Goal: Navigation & Orientation: Find specific page/section

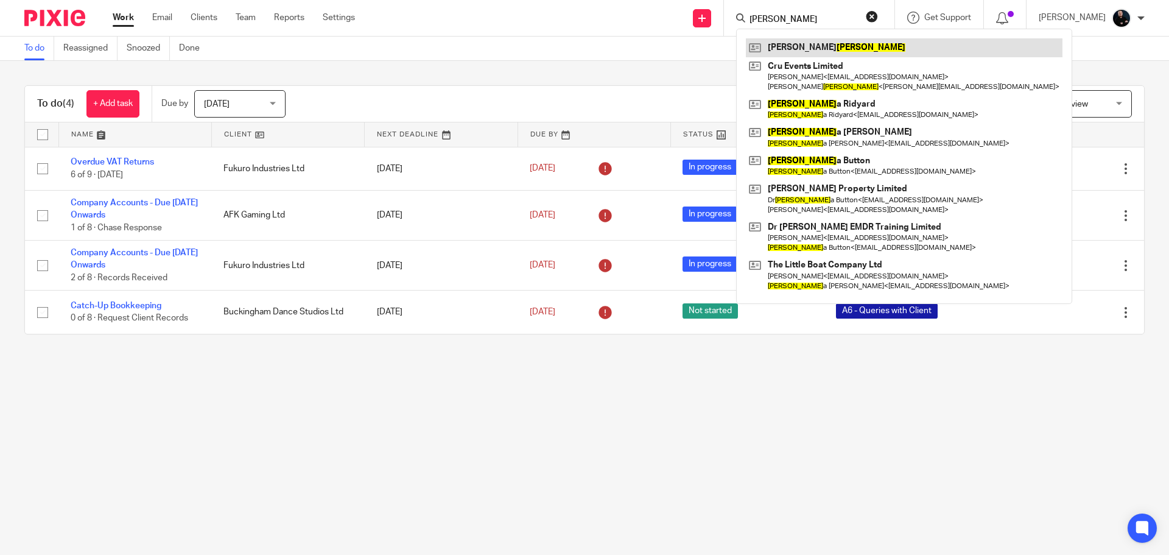
type input "[PERSON_NAME]"
click at [813, 41] on link at bounding box center [904, 47] width 317 height 18
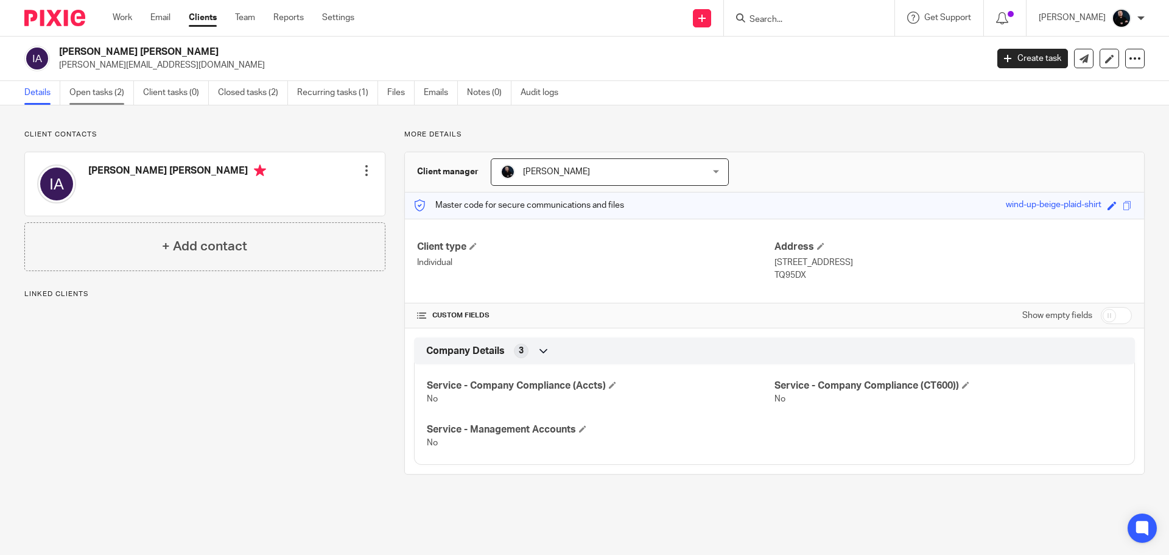
click at [87, 94] on link "Open tasks (2)" at bounding box center [101, 93] width 65 height 24
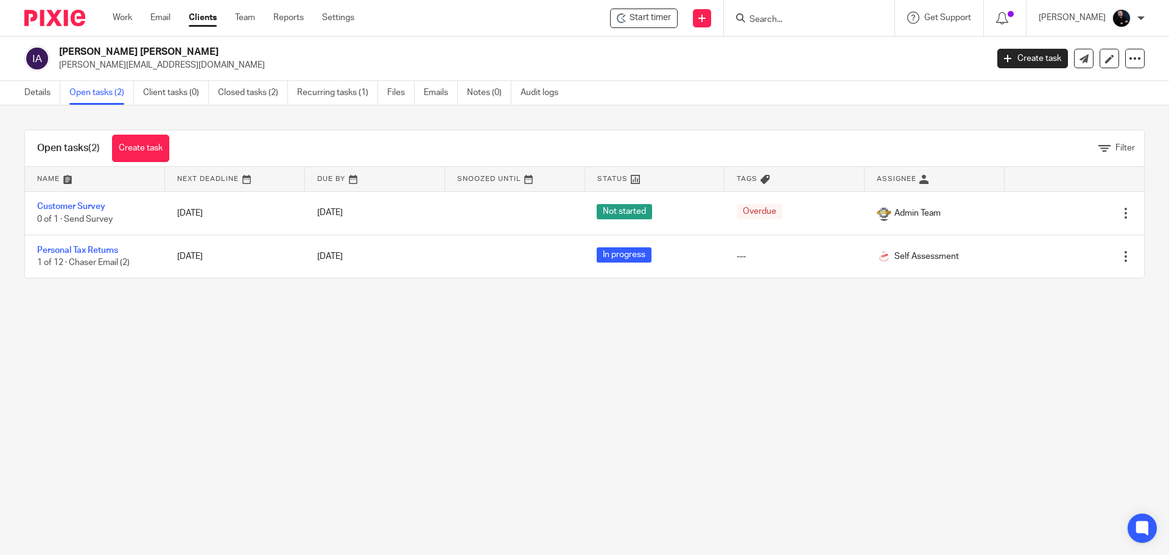
click at [336, 379] on main "Ian Donald Alexander ian@cruevents.co.uk Create task Update from Companies Hous…" at bounding box center [584, 277] width 1169 height 555
click at [797, 20] on input "Search" at bounding box center [803, 20] width 110 height 11
type input "lee turvey"
click button "submit" at bounding box center [0, 0] width 0 height 0
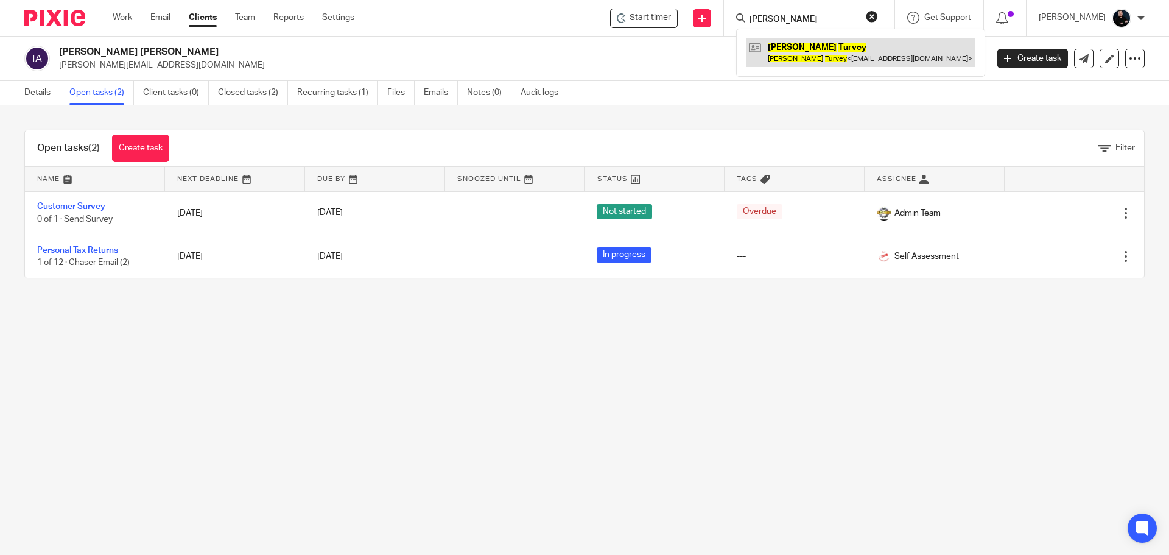
click at [817, 53] on link at bounding box center [861, 52] width 230 height 28
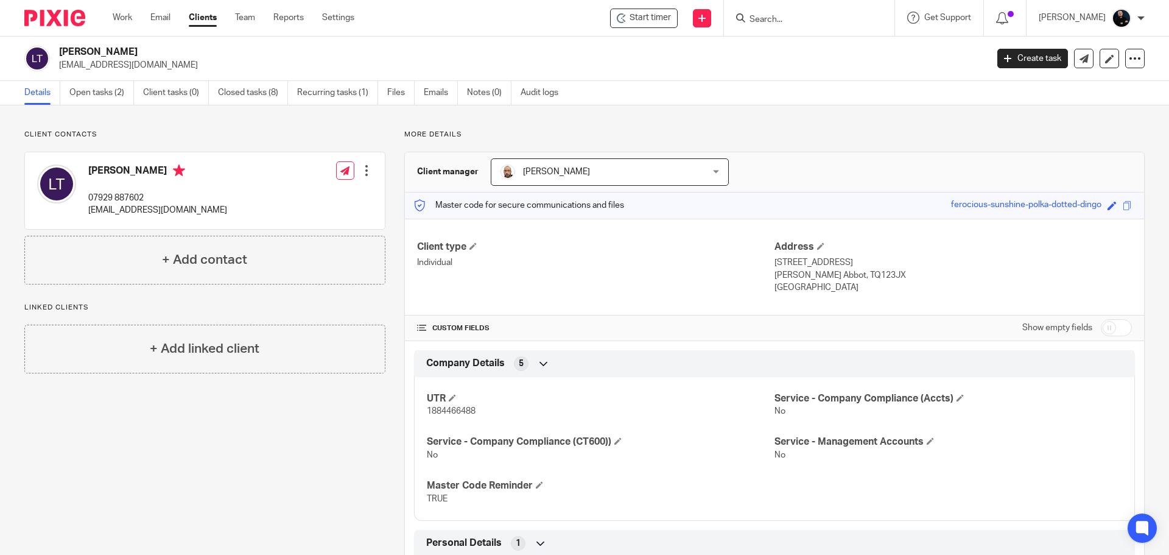
click at [116, 400] on div "Client contacts Lee Turvey 07929 887602 pure.cleaningservices@hotmail.com Edit …" at bounding box center [195, 376] width 380 height 493
click at [801, 15] on input "Search" at bounding box center [803, 20] width 110 height 11
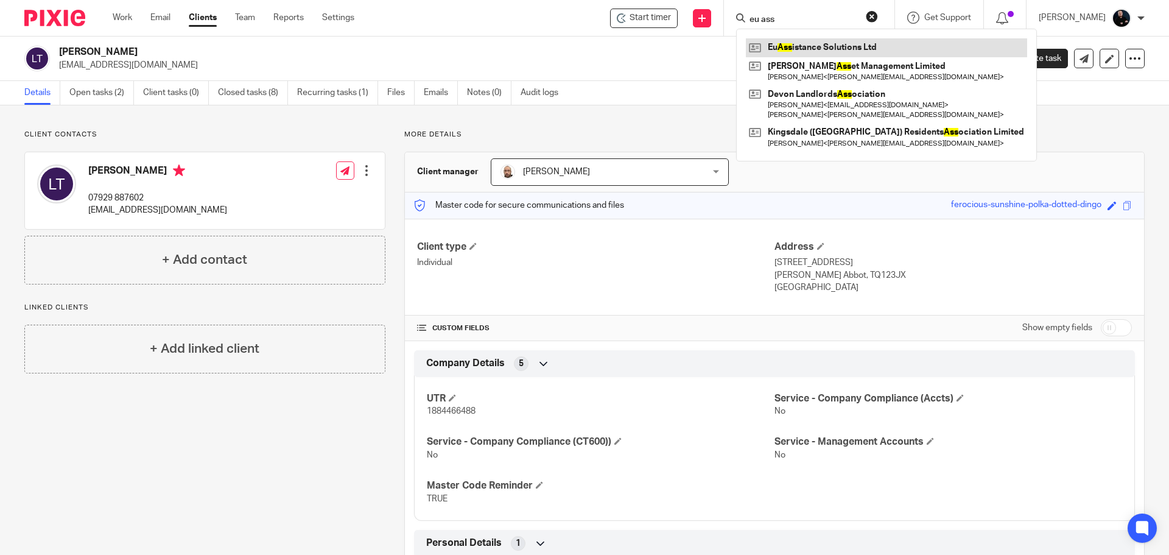
type input "eu ass"
click at [815, 50] on link at bounding box center [886, 47] width 281 height 18
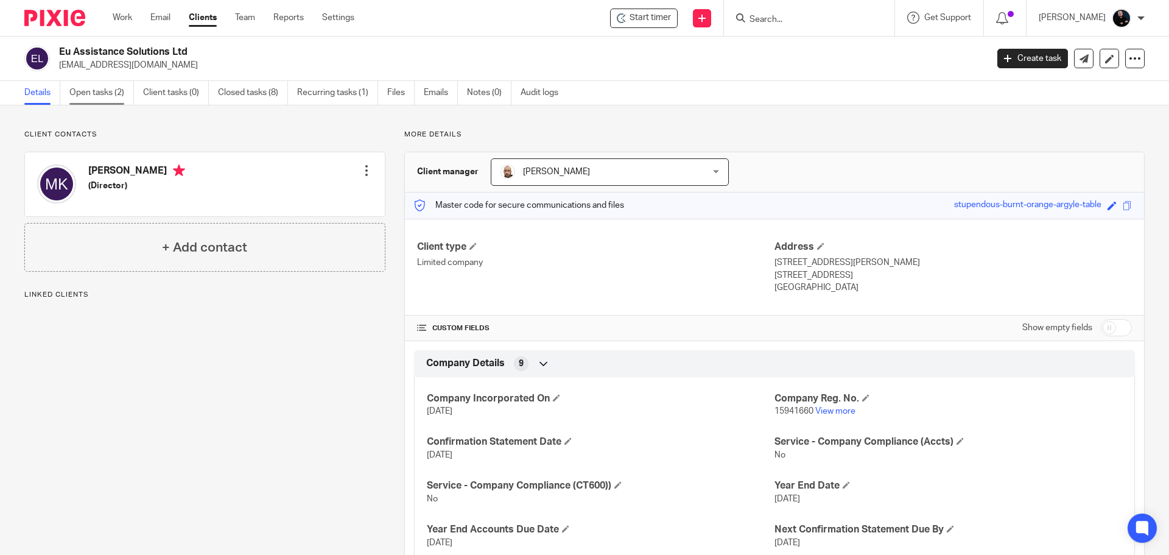
click at [90, 94] on link "Open tasks (2)" at bounding box center [101, 93] width 65 height 24
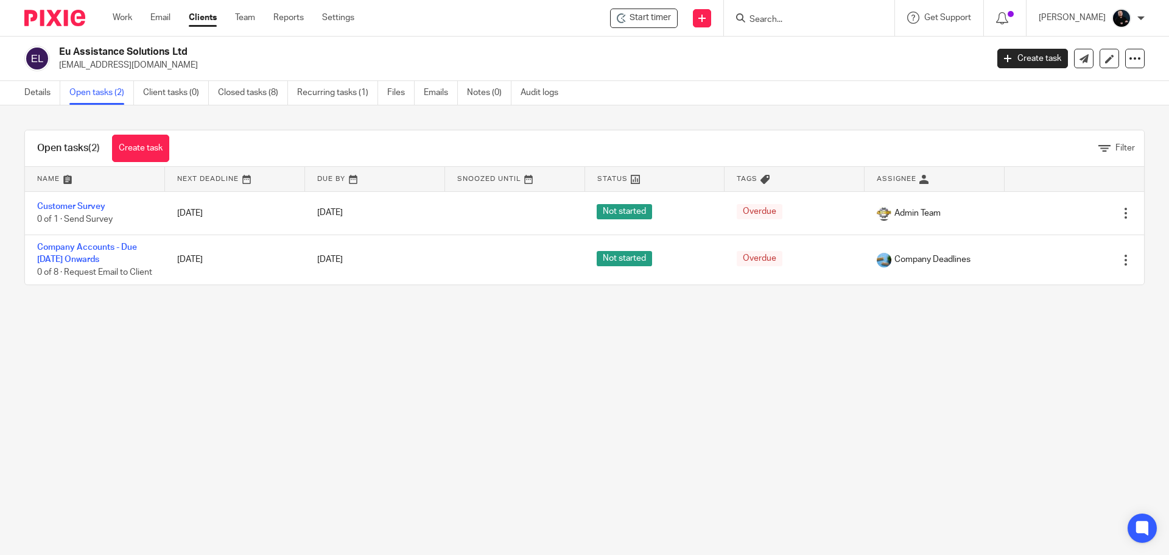
drag, startPoint x: 222, startPoint y: 54, endPoint x: 65, endPoint y: 48, distance: 156.7
click at [65, 48] on h2 "Eu Assistance Solutions Ltd" at bounding box center [427, 52] width 736 height 13
click at [197, 51] on h2 "Eu Assistance Solutions Ltd" at bounding box center [427, 52] width 736 height 13
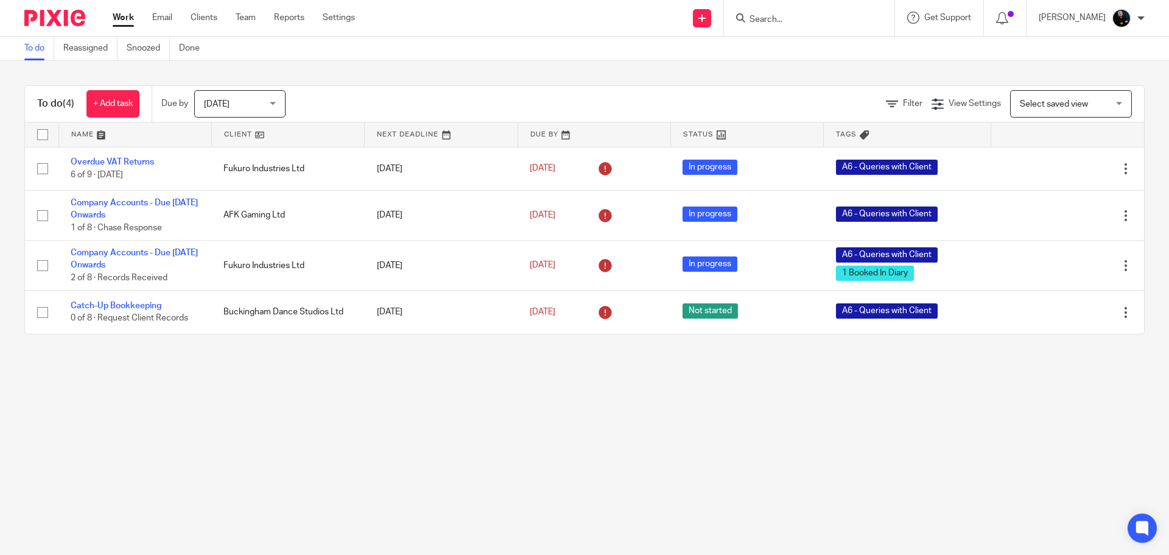
click at [795, 15] on input "Search" at bounding box center [803, 20] width 110 height 11
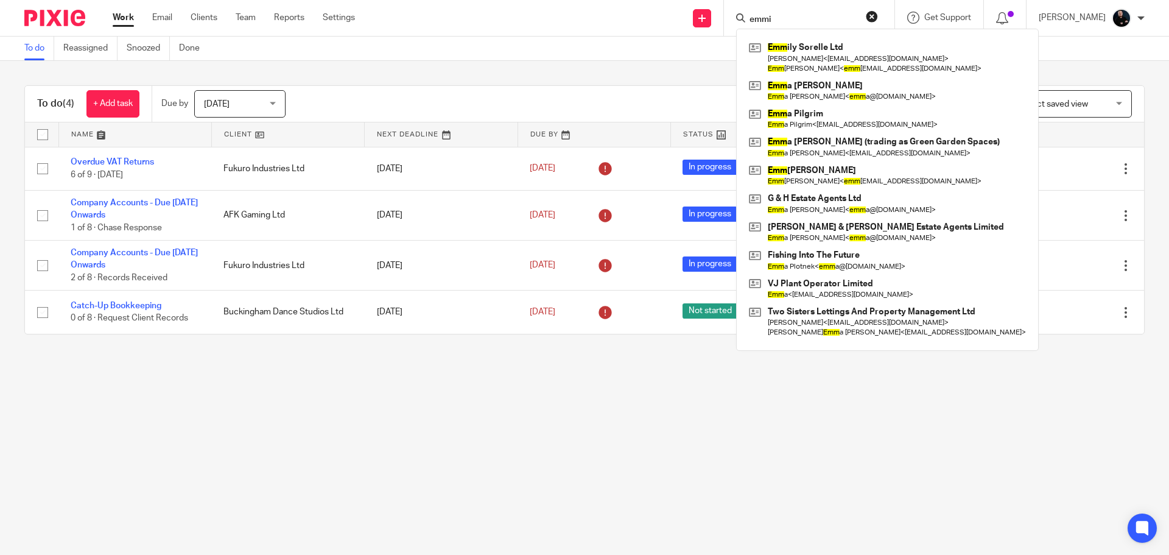
type input "emmil"
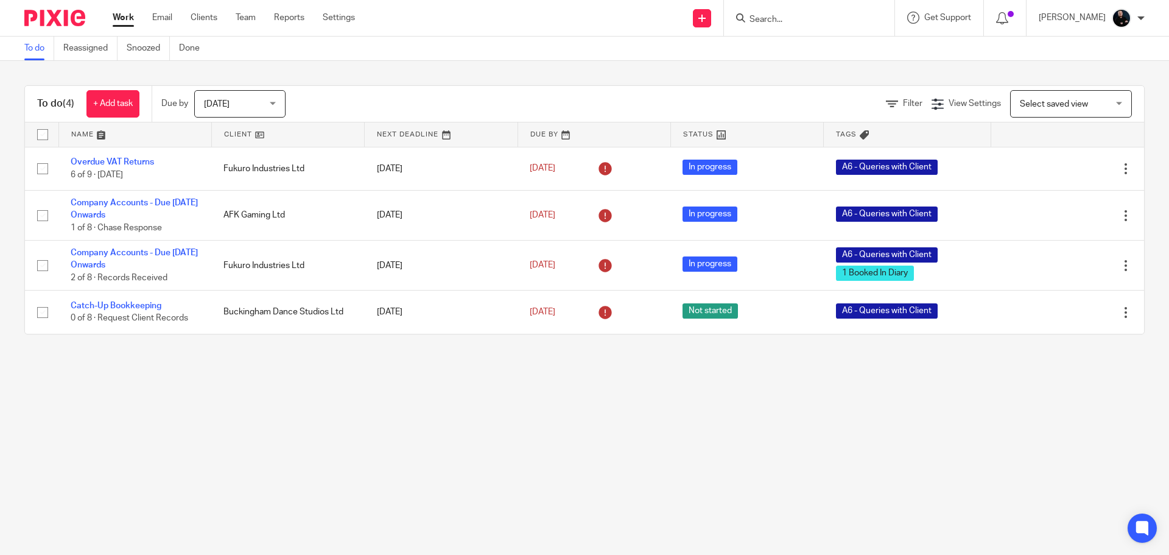
click at [810, 16] on input "Search" at bounding box center [803, 20] width 110 height 11
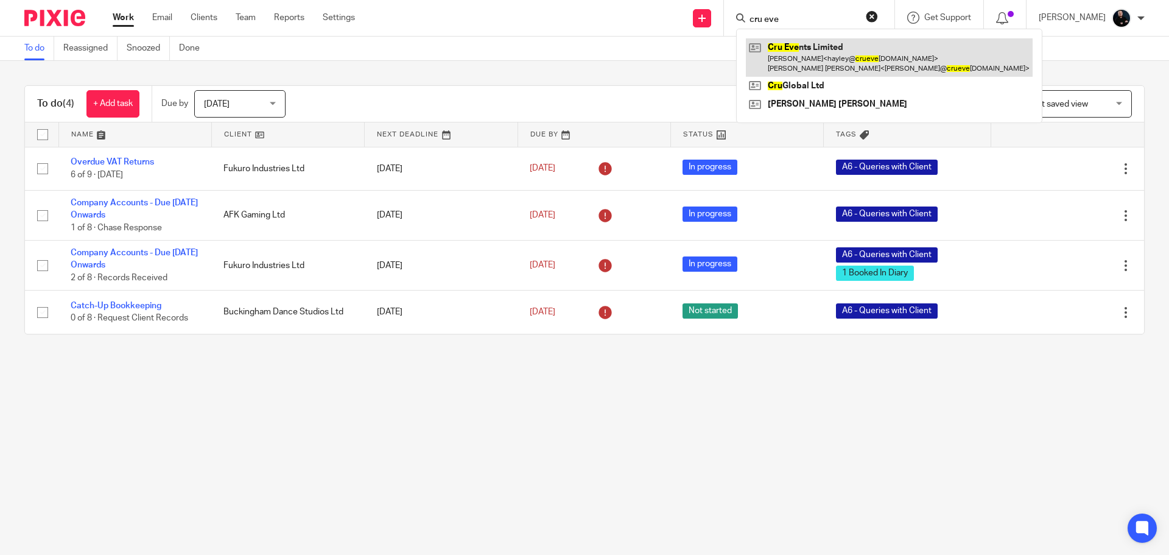
type input "cru eve"
click at [798, 43] on link at bounding box center [889, 57] width 287 height 38
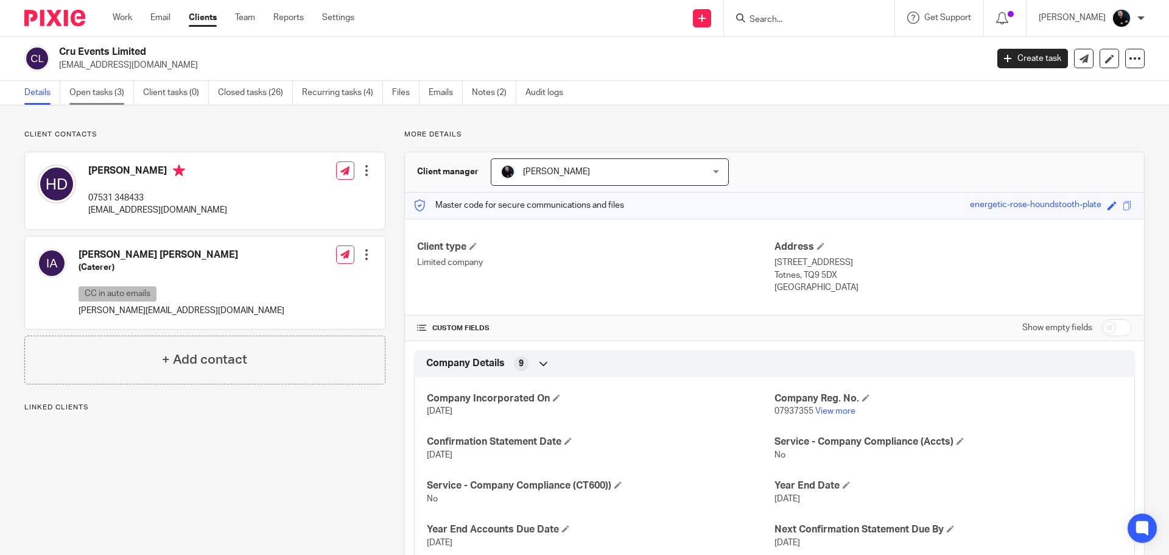
click at [102, 94] on link "Open tasks (3)" at bounding box center [101, 93] width 65 height 24
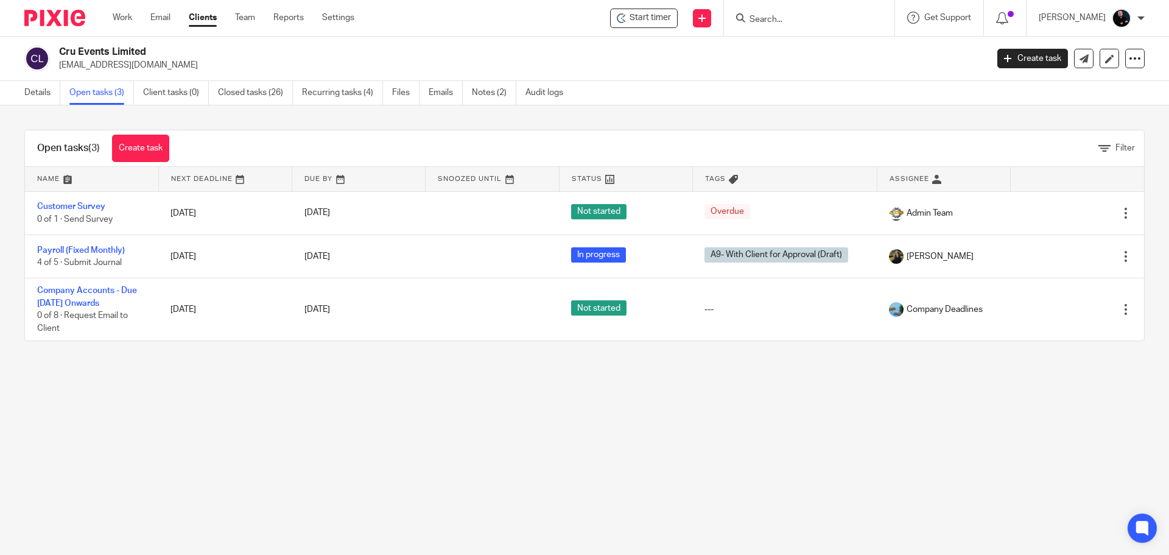
click at [817, 29] on div at bounding box center [809, 18] width 171 height 36
click at [815, 24] on input "Search" at bounding box center [803, 20] width 110 height 11
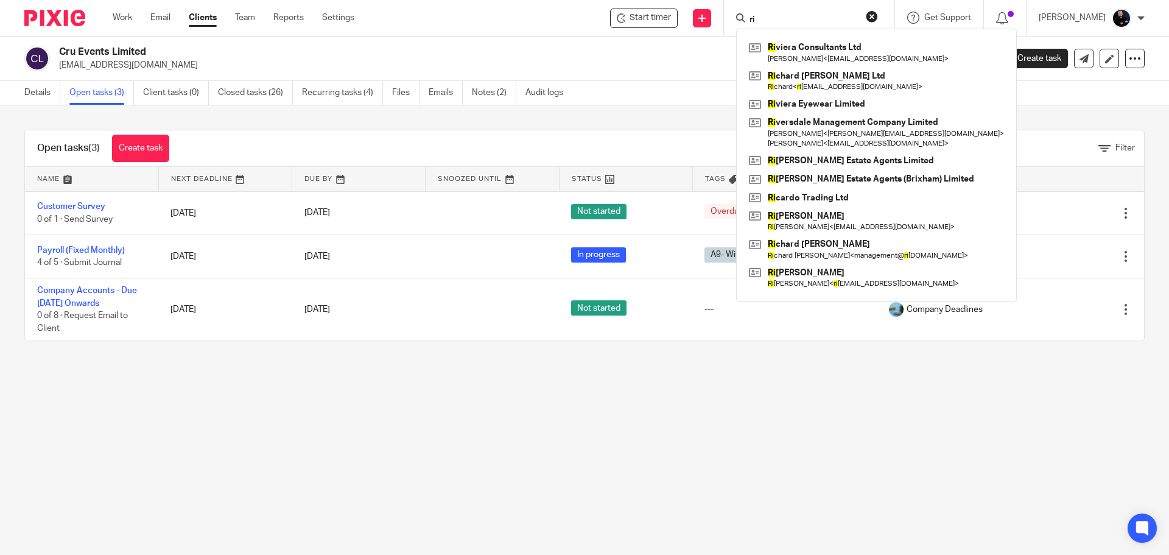
type input "r"
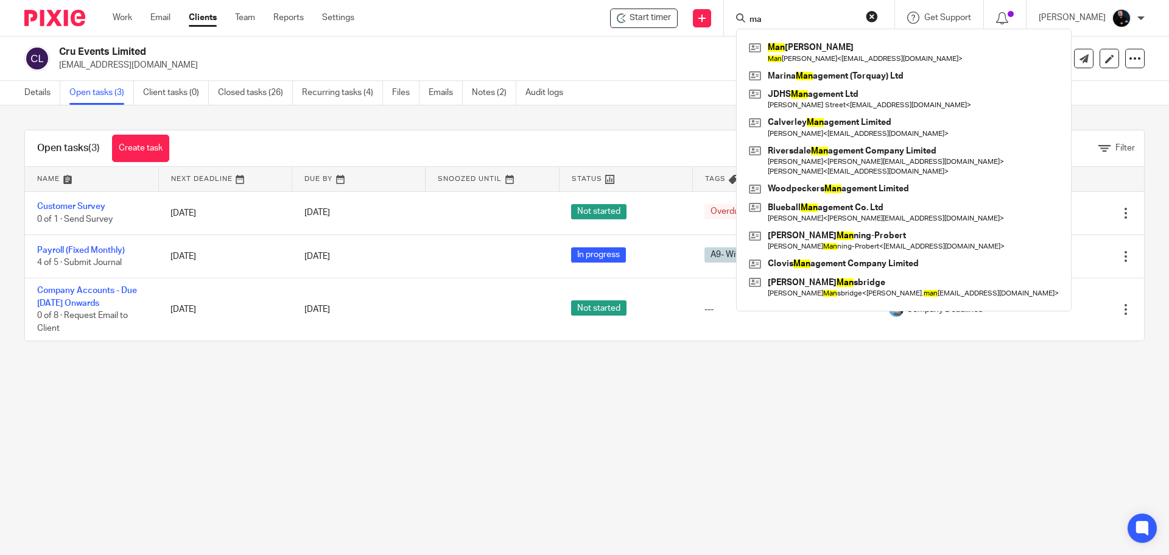
type input "m"
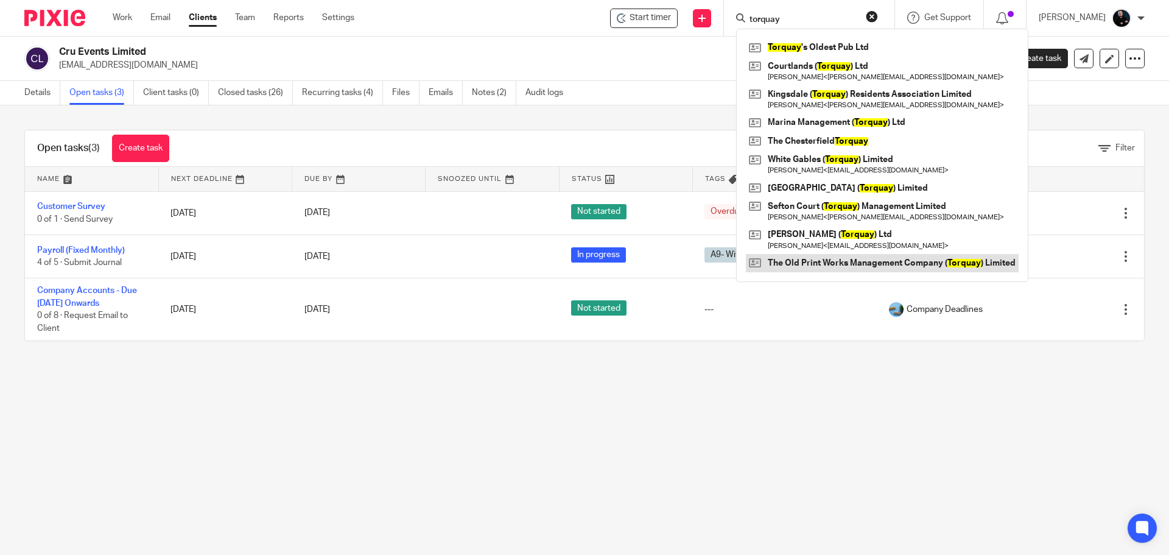
type input "torquay"
click at [853, 262] on link at bounding box center [882, 263] width 273 height 18
